Goal: Information Seeking & Learning: Learn about a topic

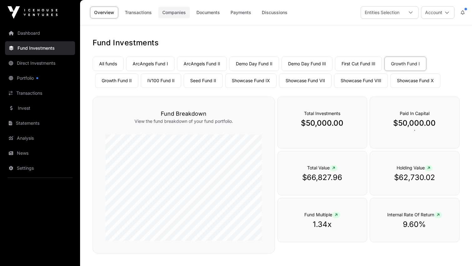
click at [171, 12] on link "Companies" at bounding box center [174, 13] width 32 height 12
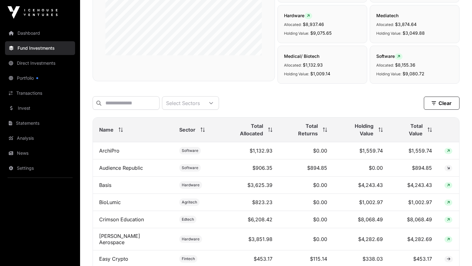
scroll to position [188, 0]
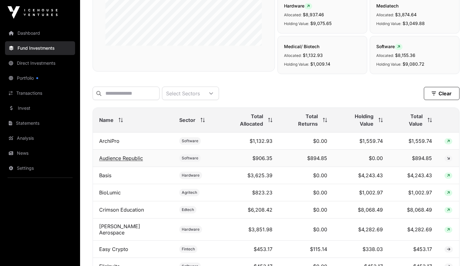
click at [133, 156] on link "Audience Republic" at bounding box center [121, 158] width 44 height 6
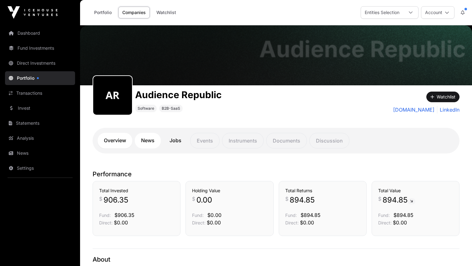
click at [141, 138] on link "News" at bounding box center [148, 141] width 26 height 16
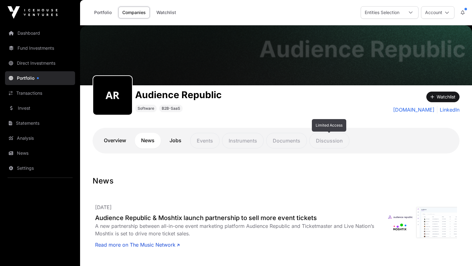
click at [323, 140] on p "Discussion" at bounding box center [329, 141] width 40 height 16
click at [284, 141] on p "Documents" at bounding box center [286, 141] width 41 height 16
click at [255, 111] on div "Audience Republic Software B2B-SaaS" at bounding box center [230, 100] width 275 height 30
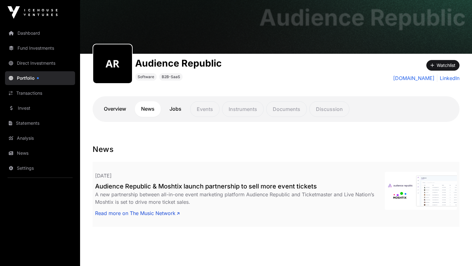
scroll to position [58, 0]
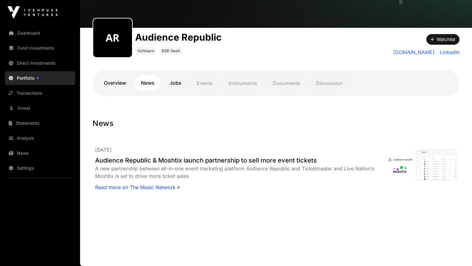
click at [460, 127] on div "News [DATE] Audience Republic & Moshtix launch partnership to sell more event t…" at bounding box center [276, 169] width 392 height 103
click at [110, 82] on link "Overview" at bounding box center [115, 83] width 35 height 16
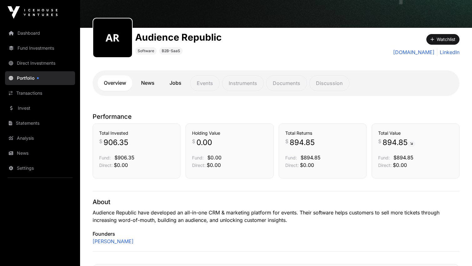
click at [32, 77] on link "Portfolio" at bounding box center [40, 78] width 70 height 14
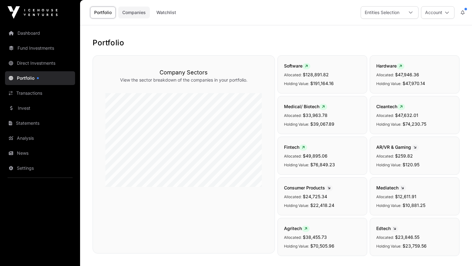
click at [139, 15] on link "Companies" at bounding box center [134, 13] width 32 height 12
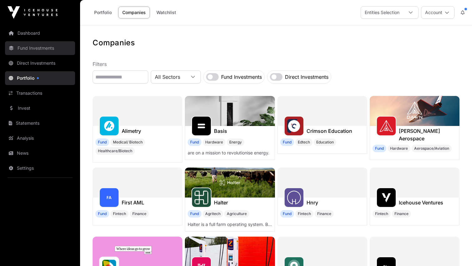
click at [40, 48] on link "Fund Investments" at bounding box center [40, 48] width 70 height 14
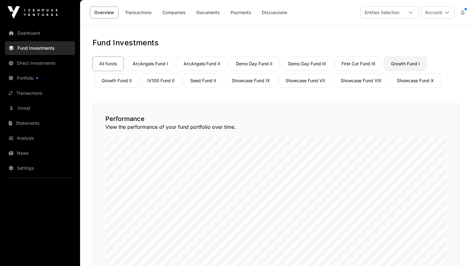
click at [405, 62] on link "Growth Fund I" at bounding box center [405, 64] width 42 height 14
click at [173, 14] on link "Companies" at bounding box center [174, 13] width 32 height 12
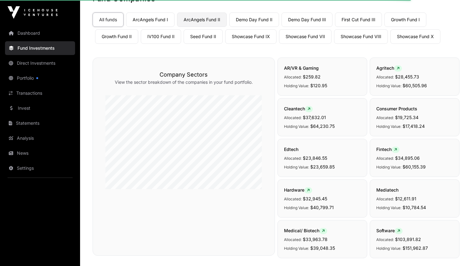
scroll to position [31, 0]
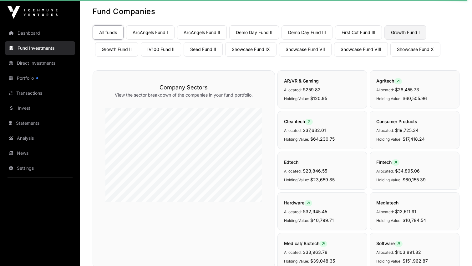
click at [404, 32] on link "Growth Fund I" at bounding box center [405, 32] width 42 height 14
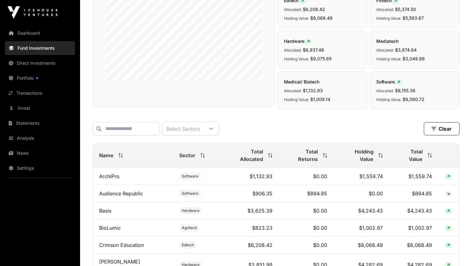
scroll to position [156, 0]
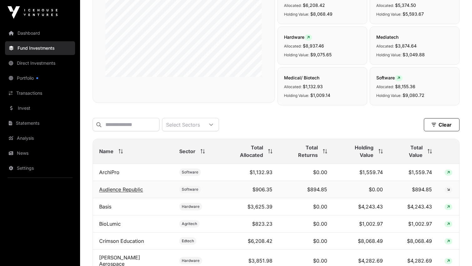
click at [125, 187] on link "Audience Republic" at bounding box center [121, 189] width 44 height 6
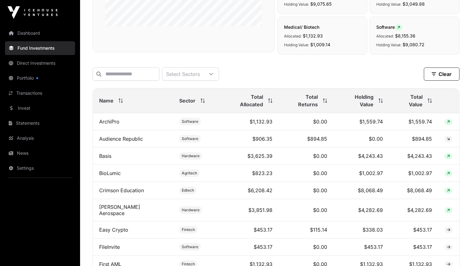
scroll to position [219, 0]
